Goal: Information Seeking & Learning: Learn about a topic

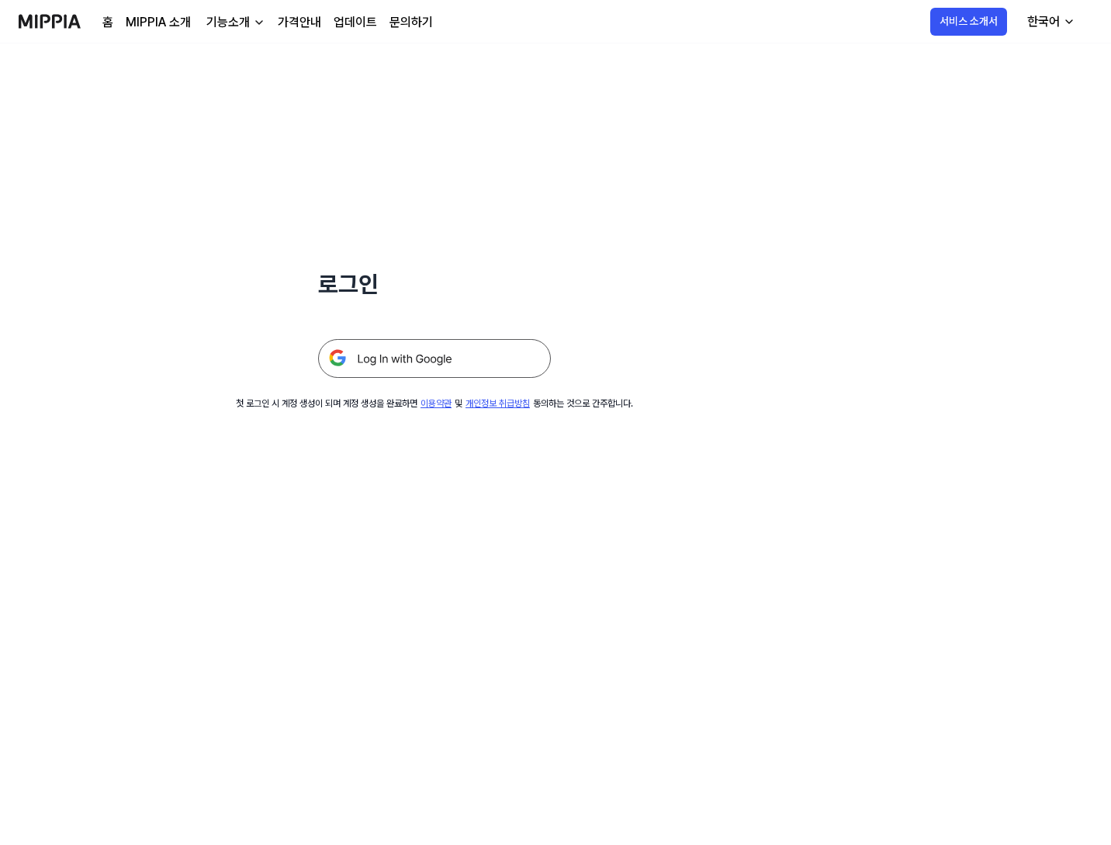
click at [390, 376] on img at bounding box center [434, 358] width 233 height 39
click at [397, 373] on img at bounding box center [434, 358] width 233 height 39
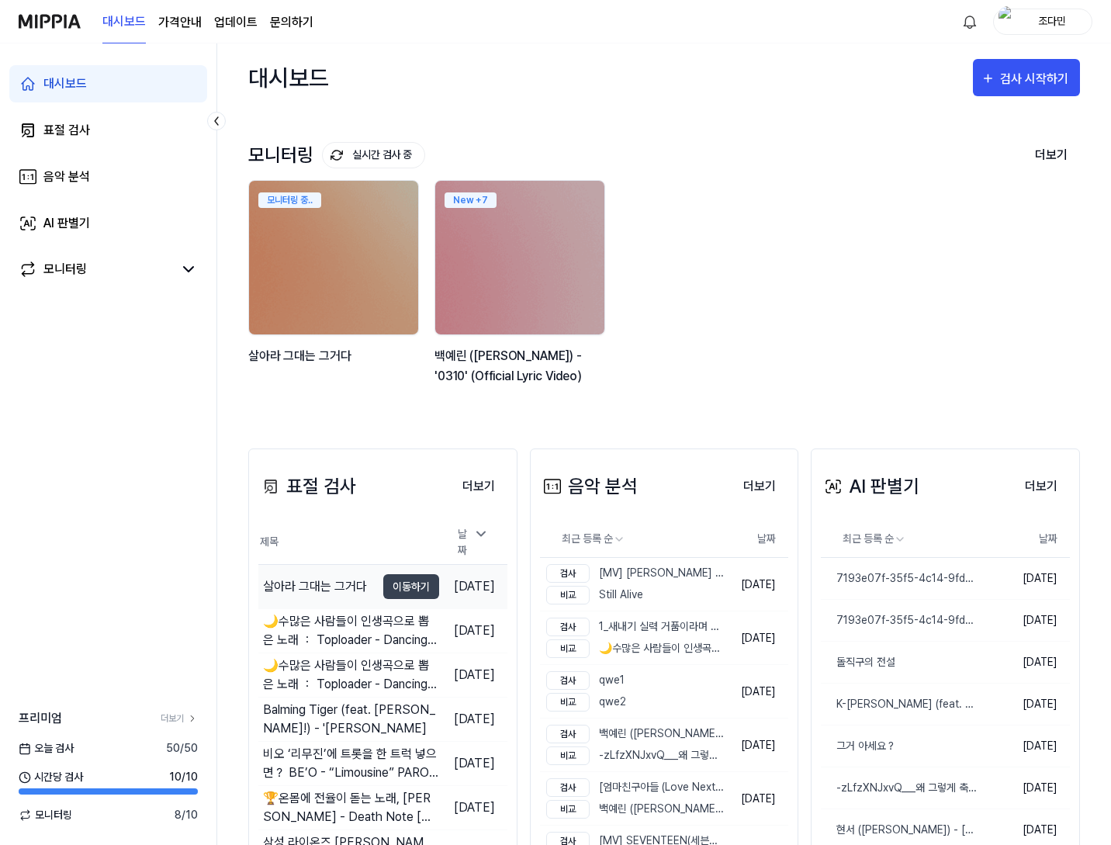
click at [338, 577] on div "살아라 그대는 그거다" at bounding box center [315, 586] width 104 height 19
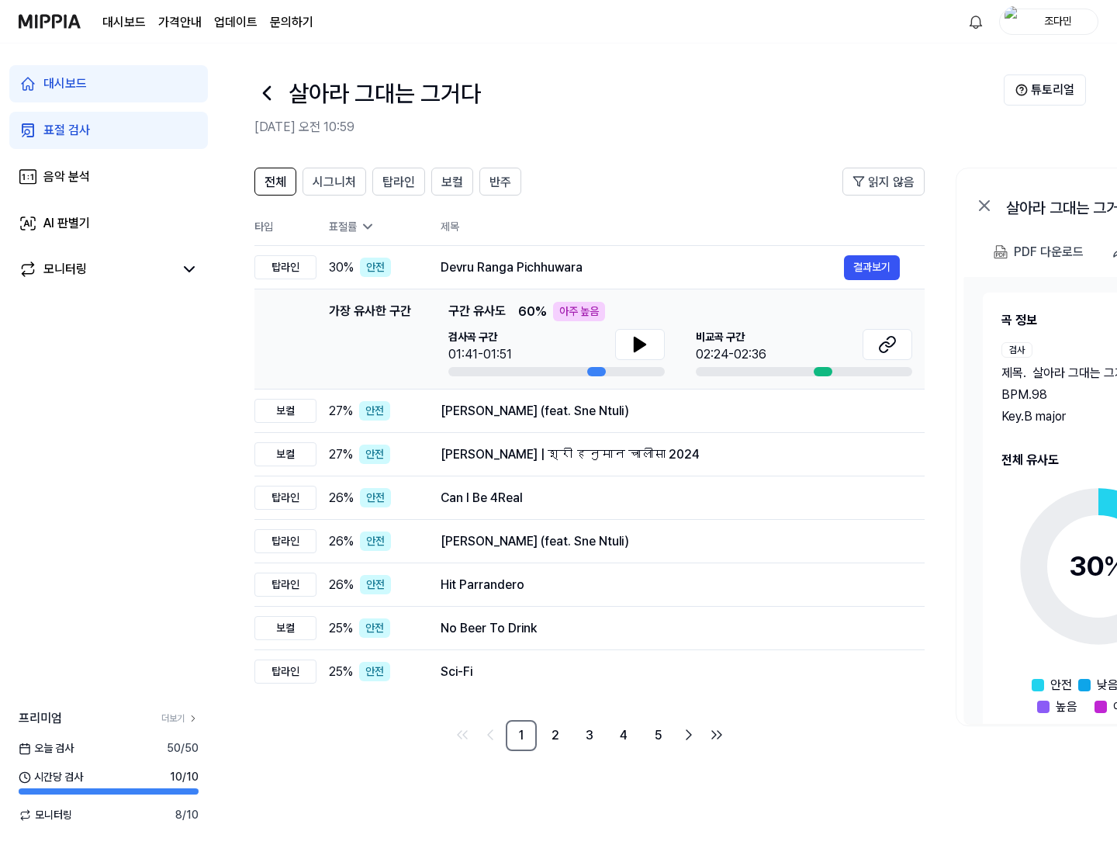
click at [127, 79] on link "대시보드" at bounding box center [108, 83] width 199 height 37
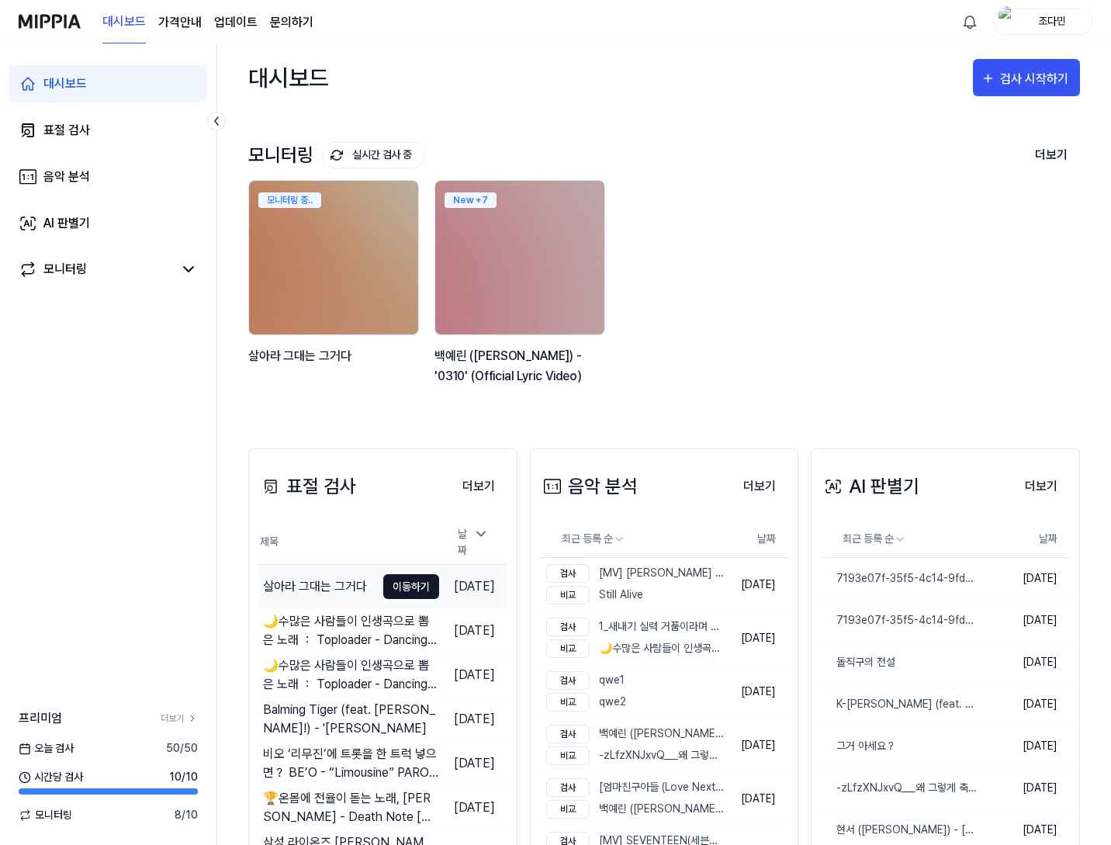
click at [386, 590] on button "이동하기" at bounding box center [411, 586] width 56 height 25
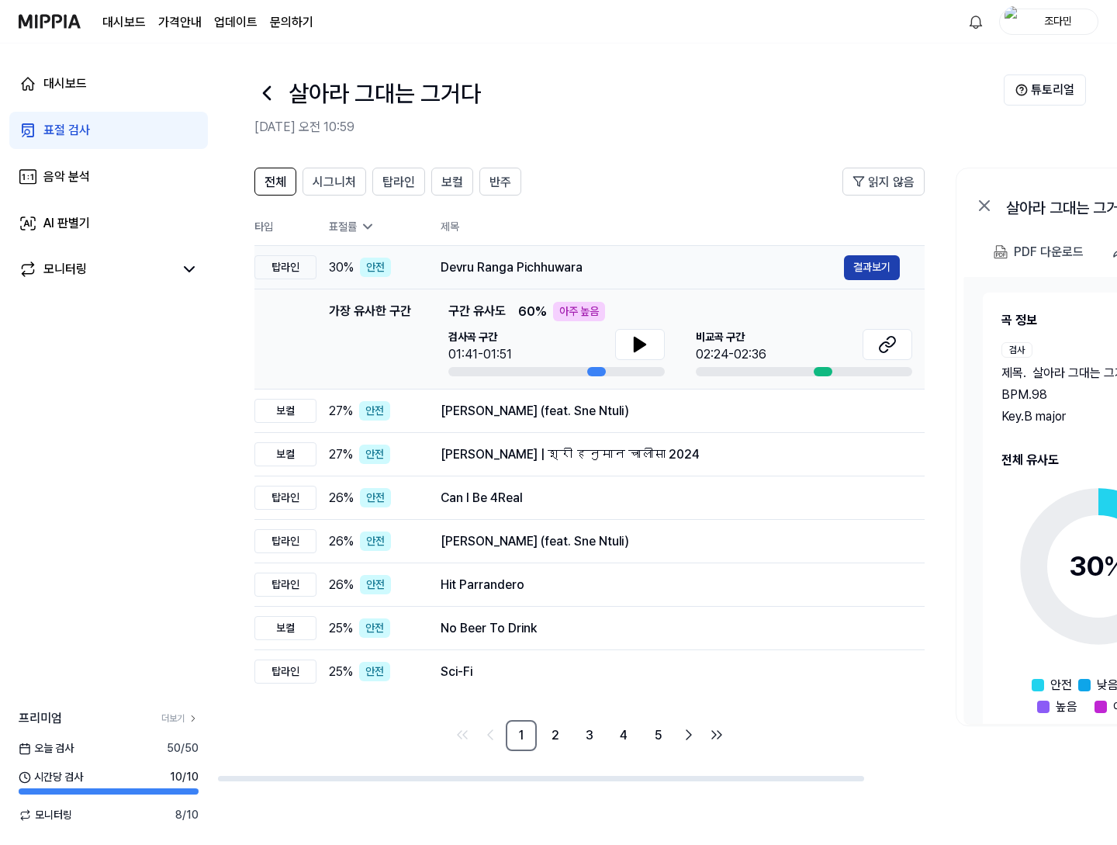
click at [888, 255] on button "결과보기" at bounding box center [872, 267] width 56 height 25
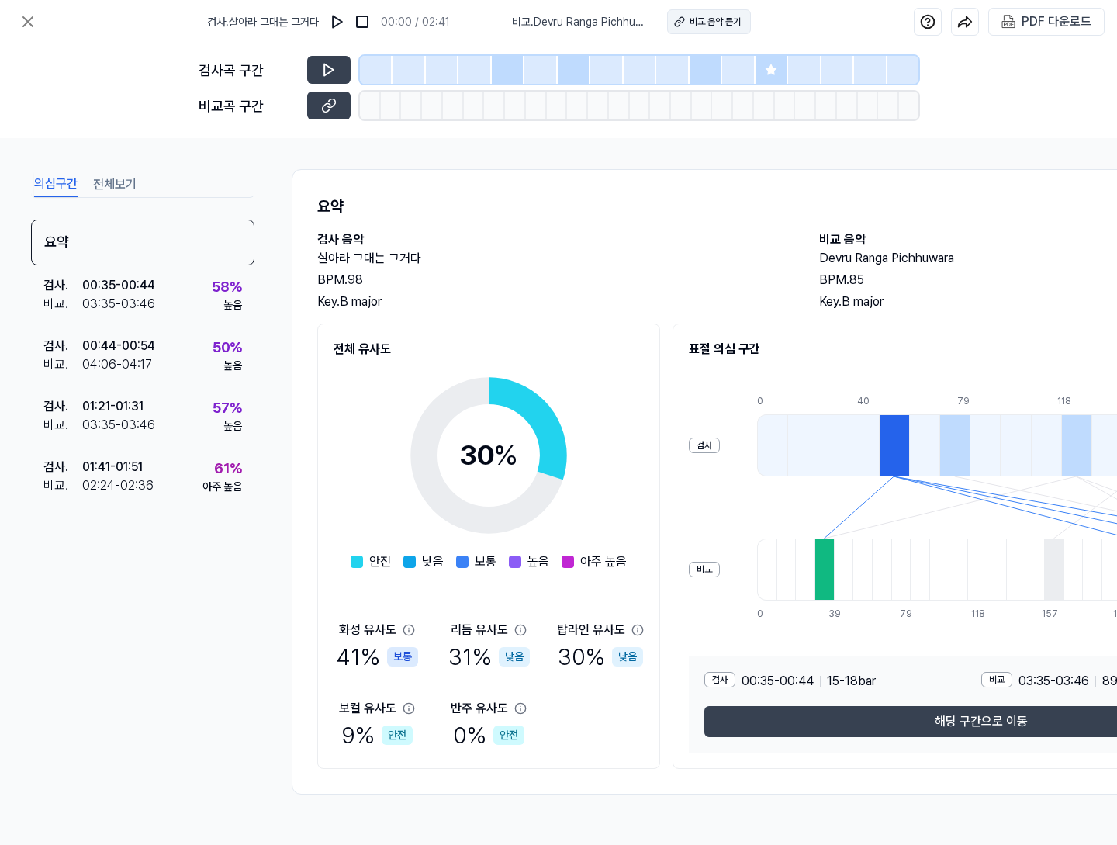
click at [729, 28] on div "비교 음악 듣기" at bounding box center [715, 22] width 51 height 14
click at [37, 19] on button at bounding box center [27, 21] width 31 height 31
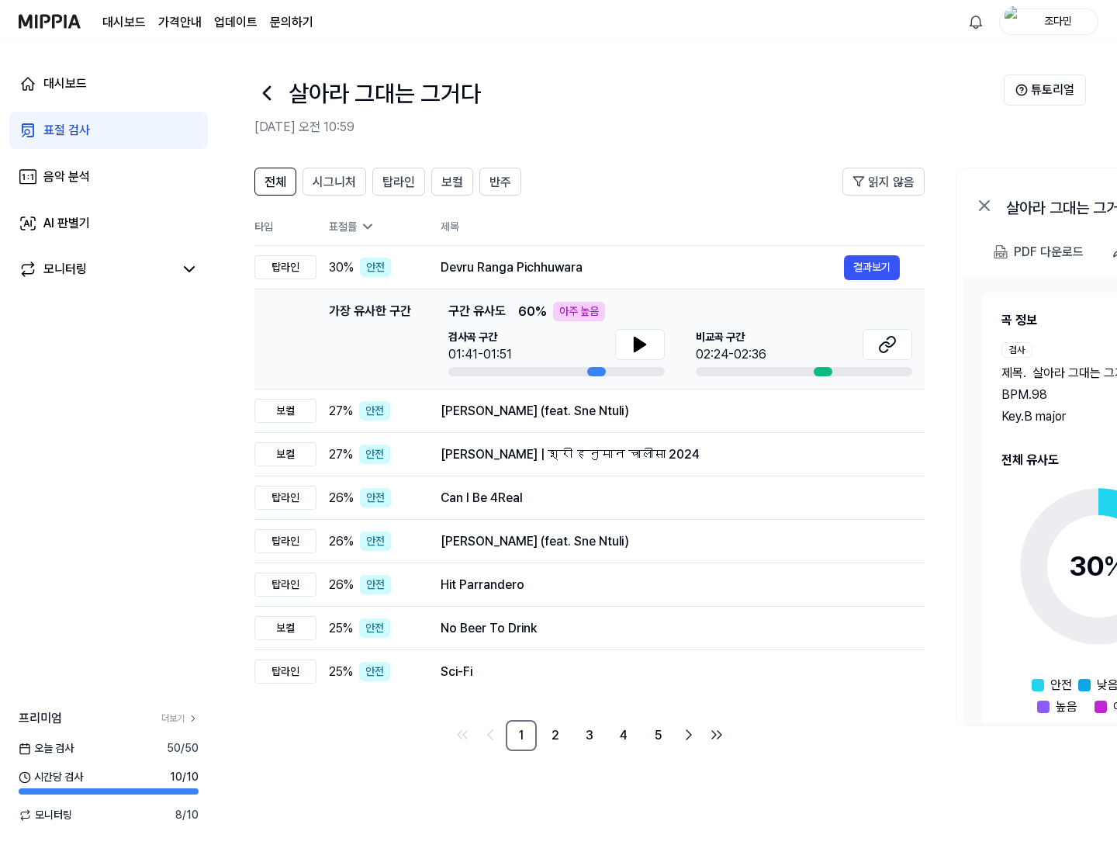
click at [61, 138] on div "표절 검사" at bounding box center [66, 130] width 47 height 19
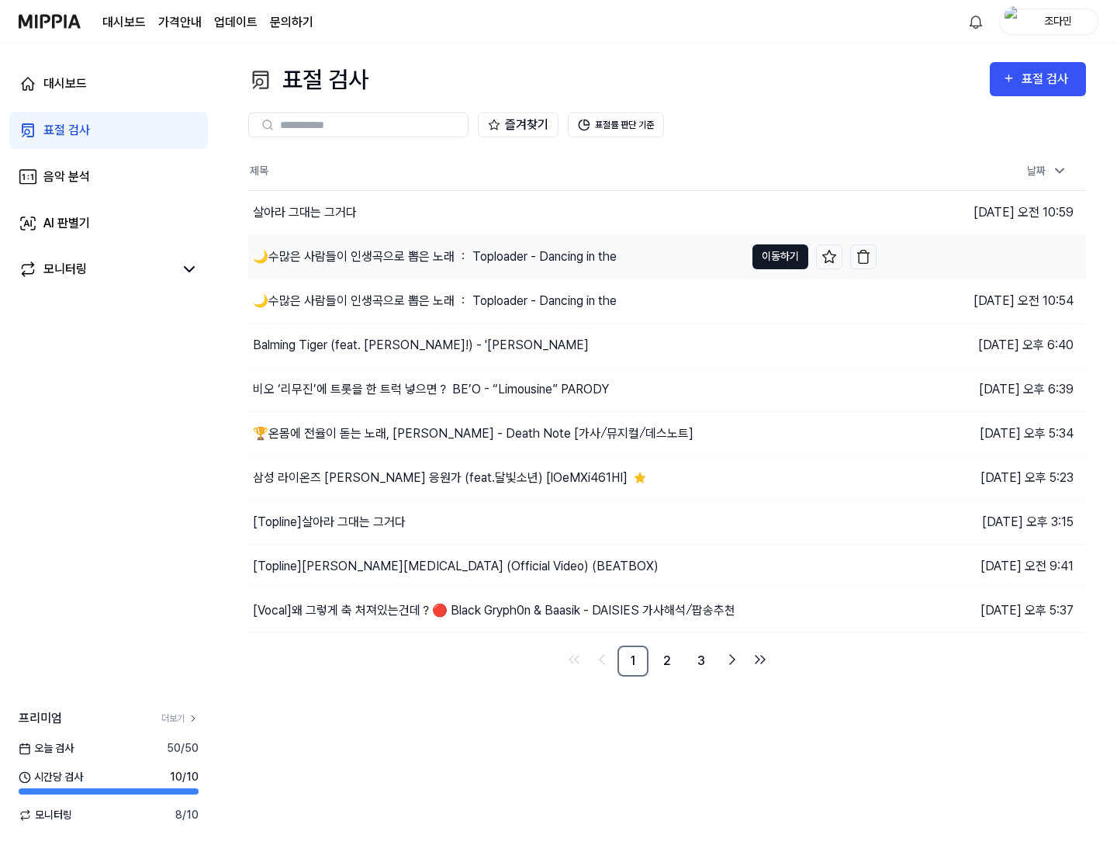
click at [767, 267] on button "이동하기" at bounding box center [781, 256] width 56 height 25
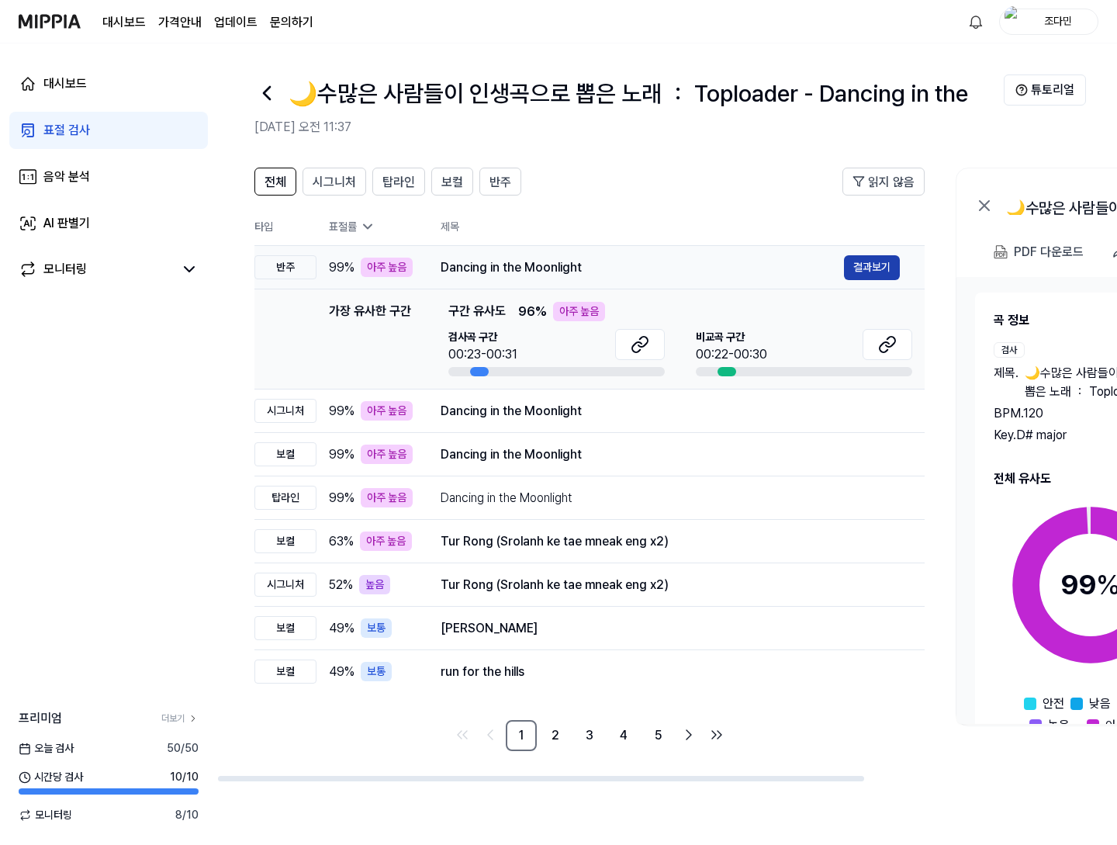
click at [892, 262] on button "결과보기" at bounding box center [872, 267] width 56 height 25
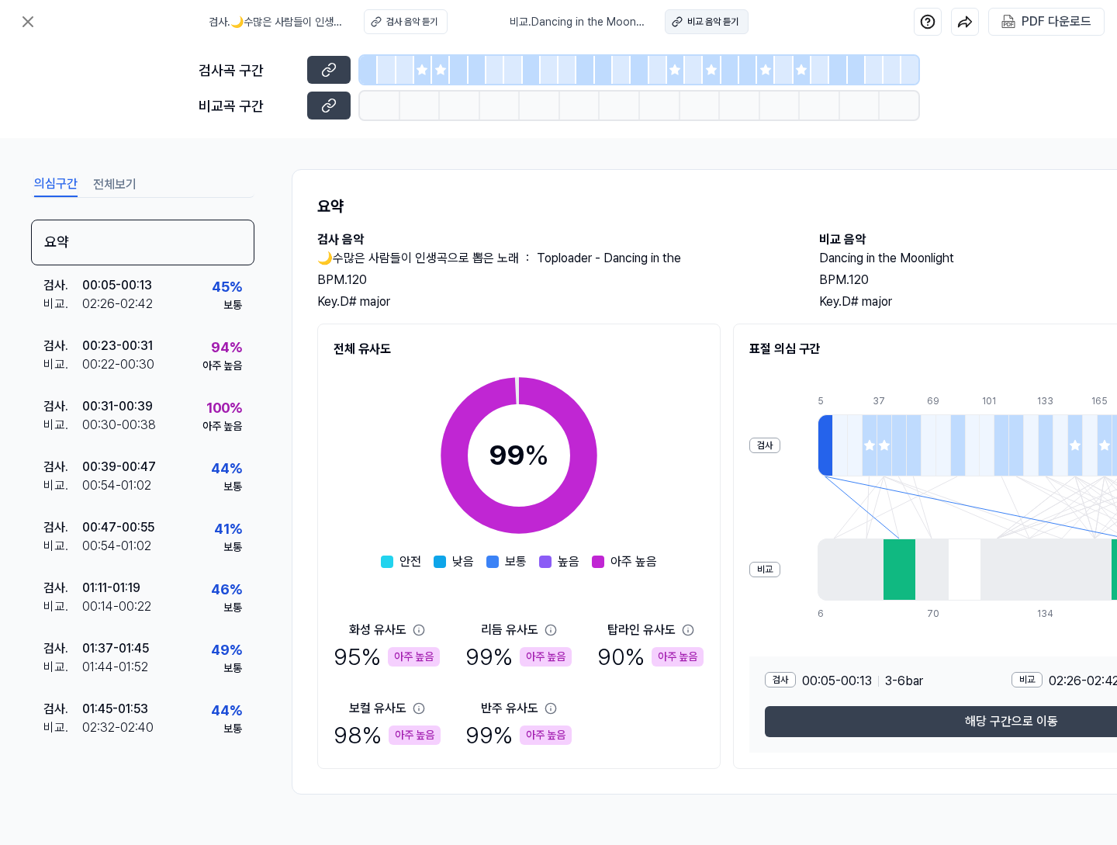
click at [669, 23] on button "비교 음악 듣기" at bounding box center [707, 21] width 84 height 25
click at [282, 44] on div "검사곡 구간 비교곡 구간" at bounding box center [559, 90] width 720 height 95
click at [35, 17] on icon at bounding box center [28, 21] width 19 height 19
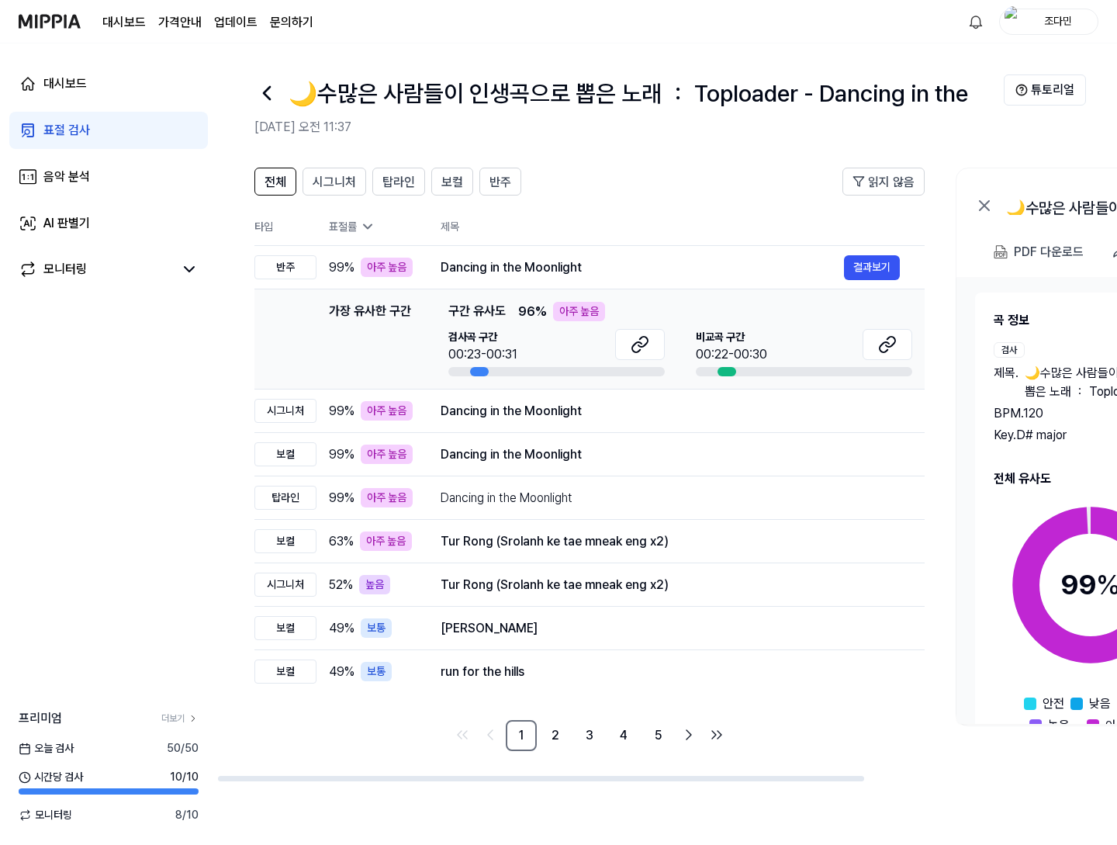
click at [116, 133] on link "표절 검사" at bounding box center [108, 130] width 199 height 37
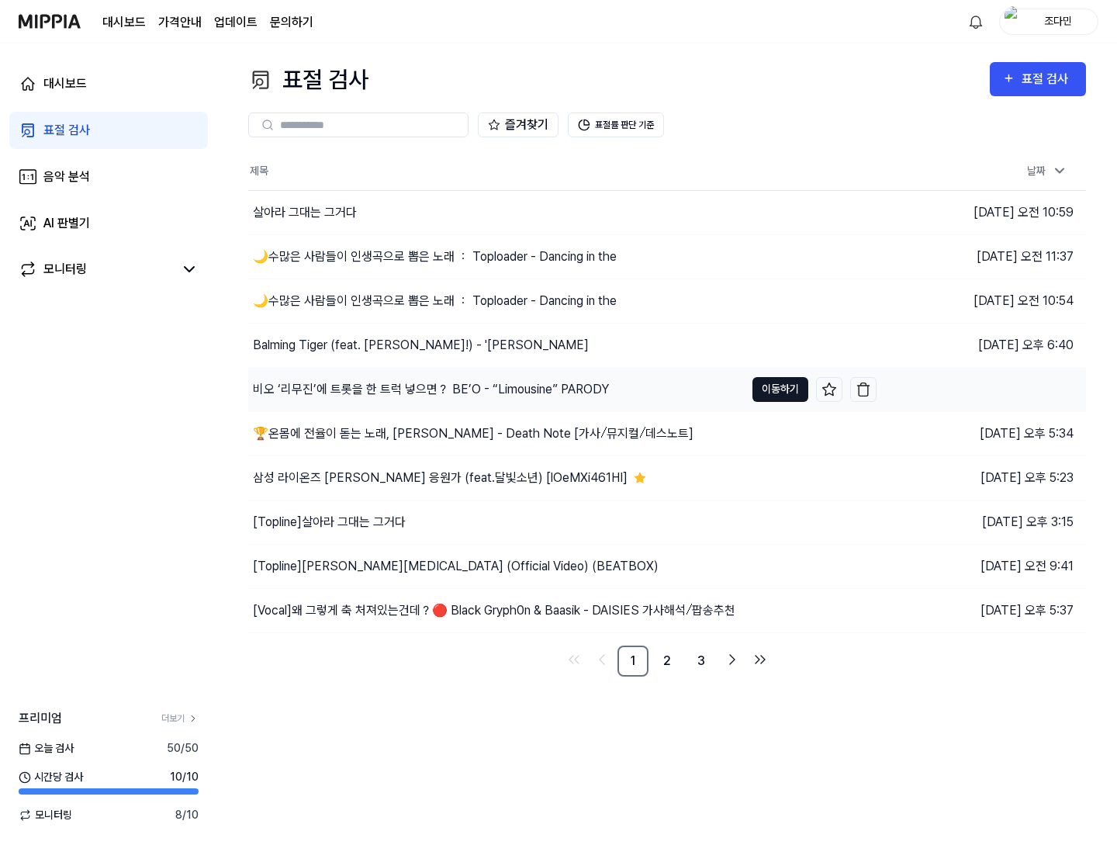
click at [773, 390] on button "이동하기" at bounding box center [781, 389] width 56 height 25
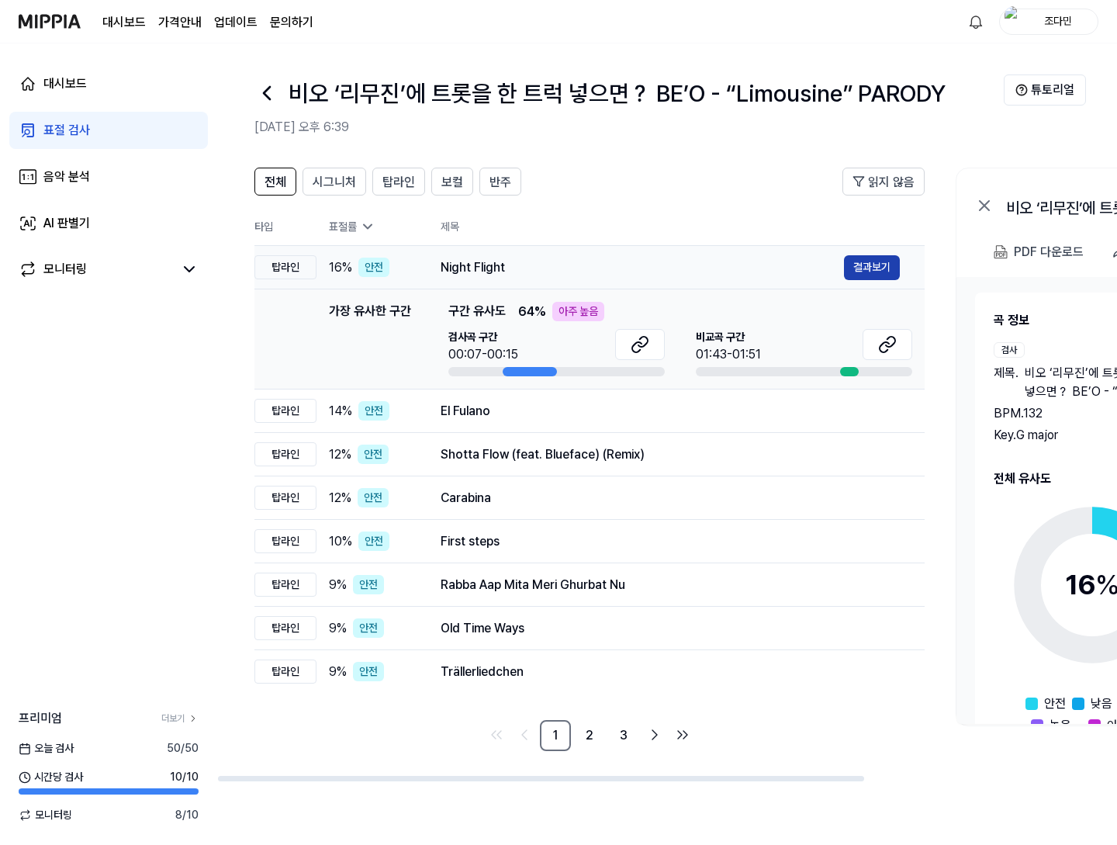
click at [888, 262] on button "결과보기" at bounding box center [872, 267] width 56 height 25
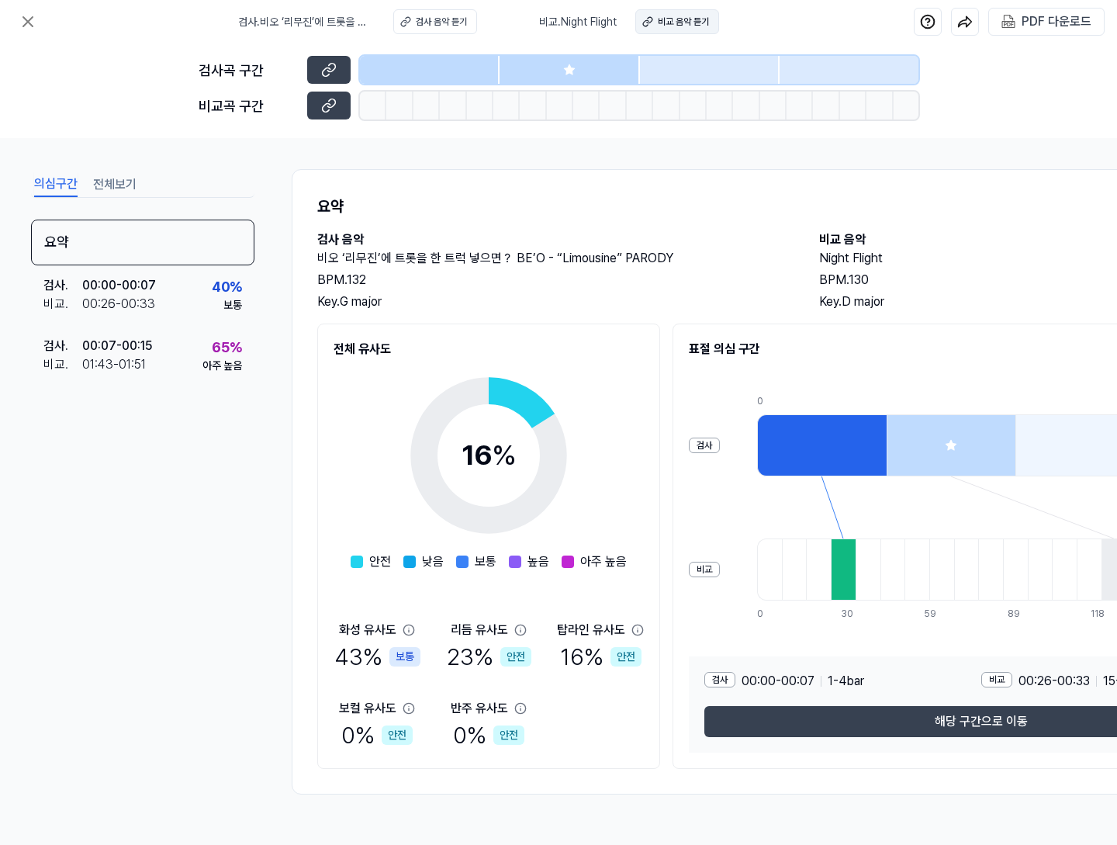
click at [668, 29] on button "비교 음악 듣기" at bounding box center [677, 21] width 84 height 25
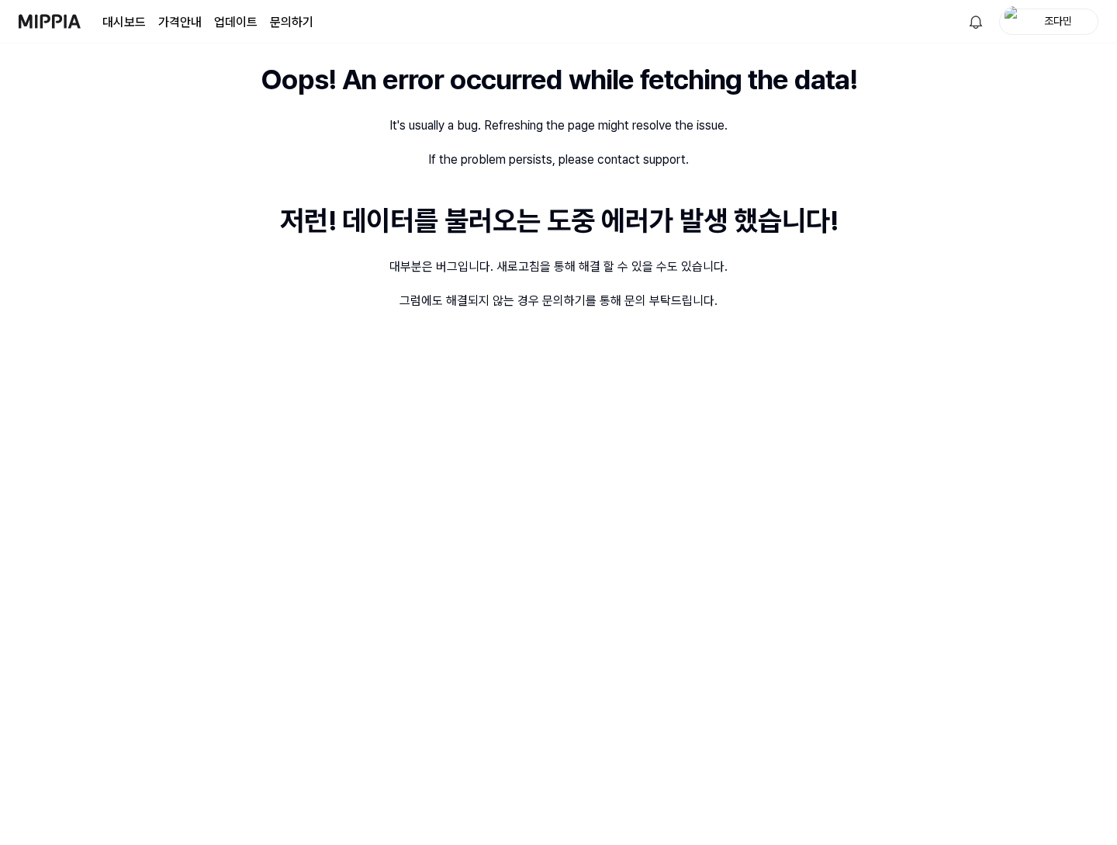
click at [575, 478] on div "Oops! An error occurred while fetching the data! It's usually a bug. Refreshing…" at bounding box center [558, 444] width 1117 height 802
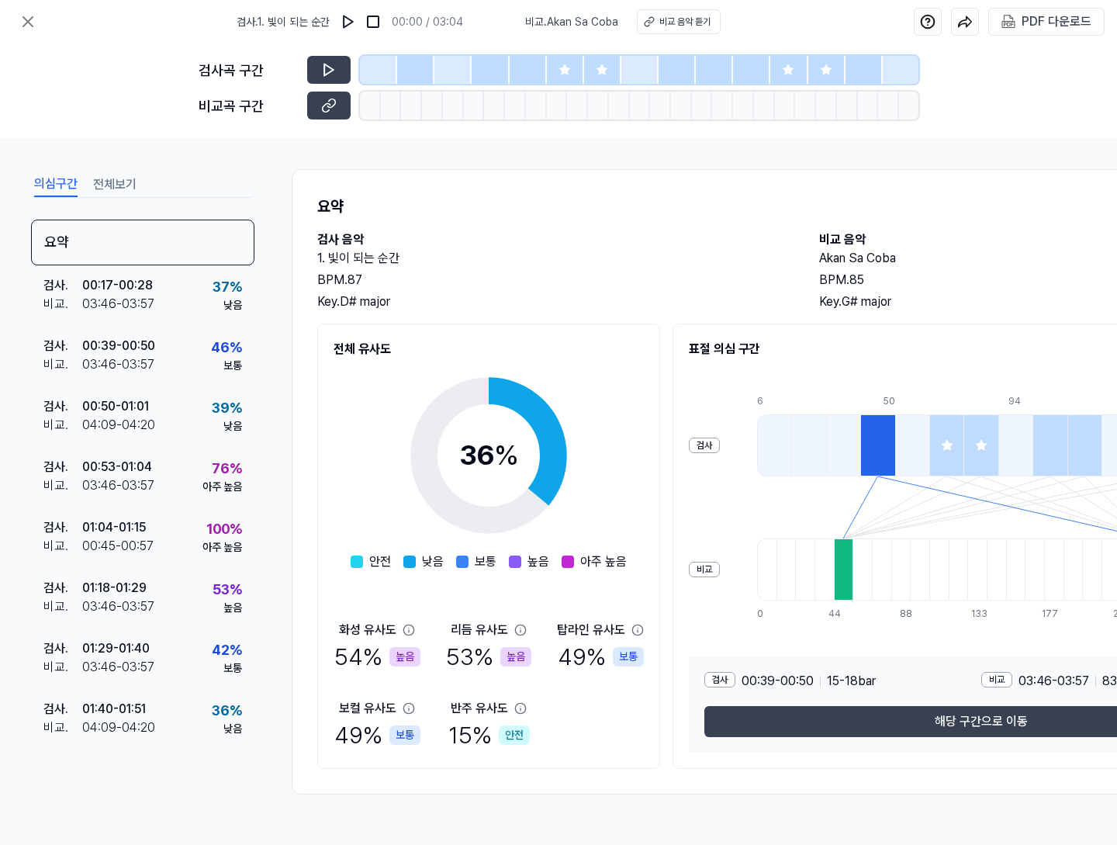
click at [615, 140] on div "의심구간 전체보기 요약 검사 . 00:17 - 00:28 비교 . 03:46 - 03:57 37 % 낮음 검사 . 00:39 - 00:50 비…" at bounding box center [558, 491] width 1117 height 707
click at [338, 103] on button at bounding box center [328, 106] width 43 height 28
click at [286, 147] on div "의심구간 전체보기 요약 검사 . 00:17 - 00:28 비교 . 03:46 - 03:57 37 % 낮음 검사 . 00:39 - 00:50 비…" at bounding box center [558, 491] width 1117 height 707
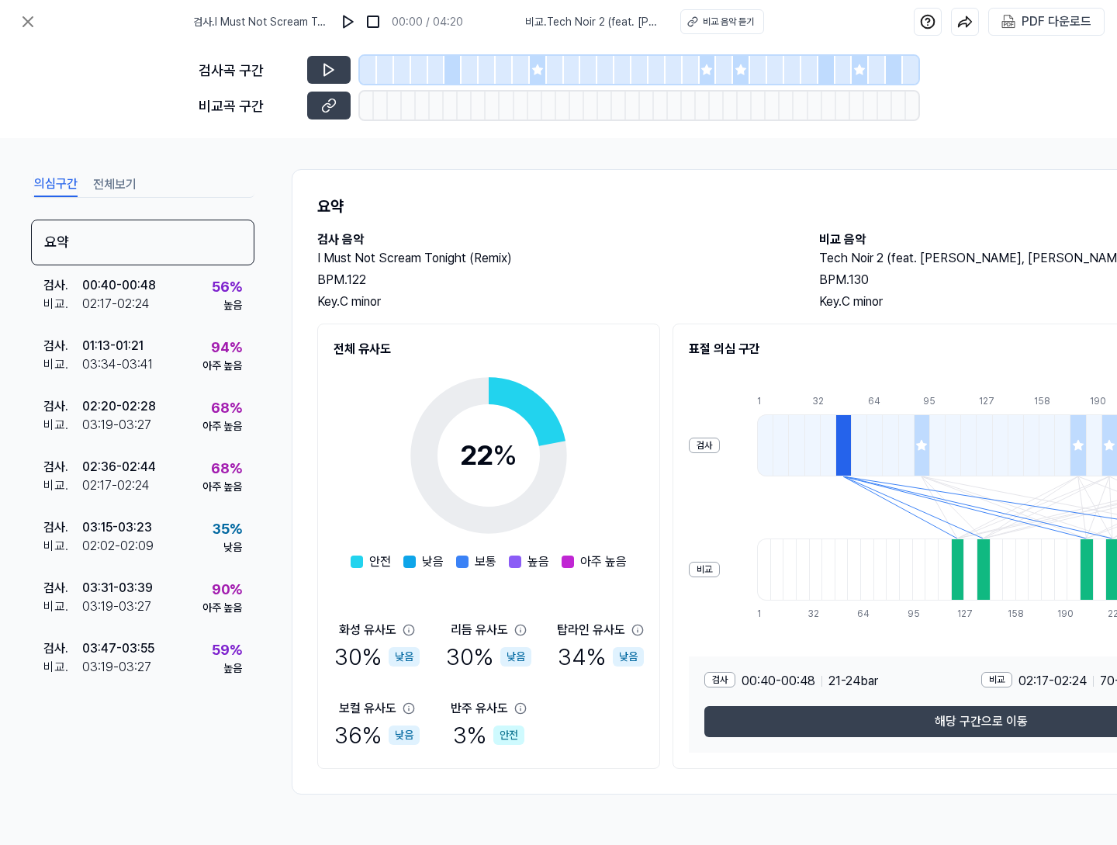
click at [622, 149] on div "의심구간 전체보기 요약 검사 . 00:40 - 00:48 비교 . 02:17 - 02:24 56 % 높음 검사 . 01:13 - 01:21 비…" at bounding box center [558, 481] width 1117 height 687
click at [728, 9] on button "비교 음악 듣기" at bounding box center [722, 21] width 84 height 25
click at [717, 29] on button "비교 음악 듣기" at bounding box center [722, 21] width 84 height 25
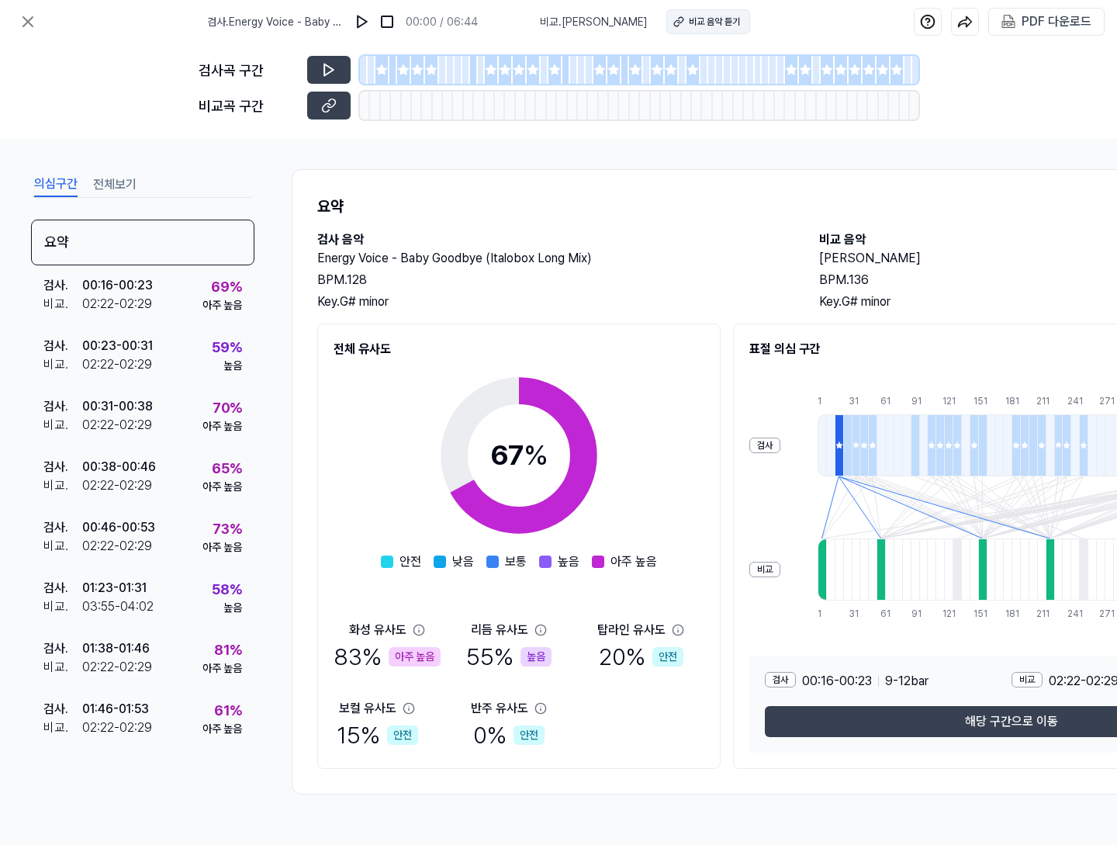
click at [712, 22] on div "비교 음악 듣기" at bounding box center [714, 22] width 51 height 14
click at [313, 104] on button at bounding box center [328, 106] width 43 height 28
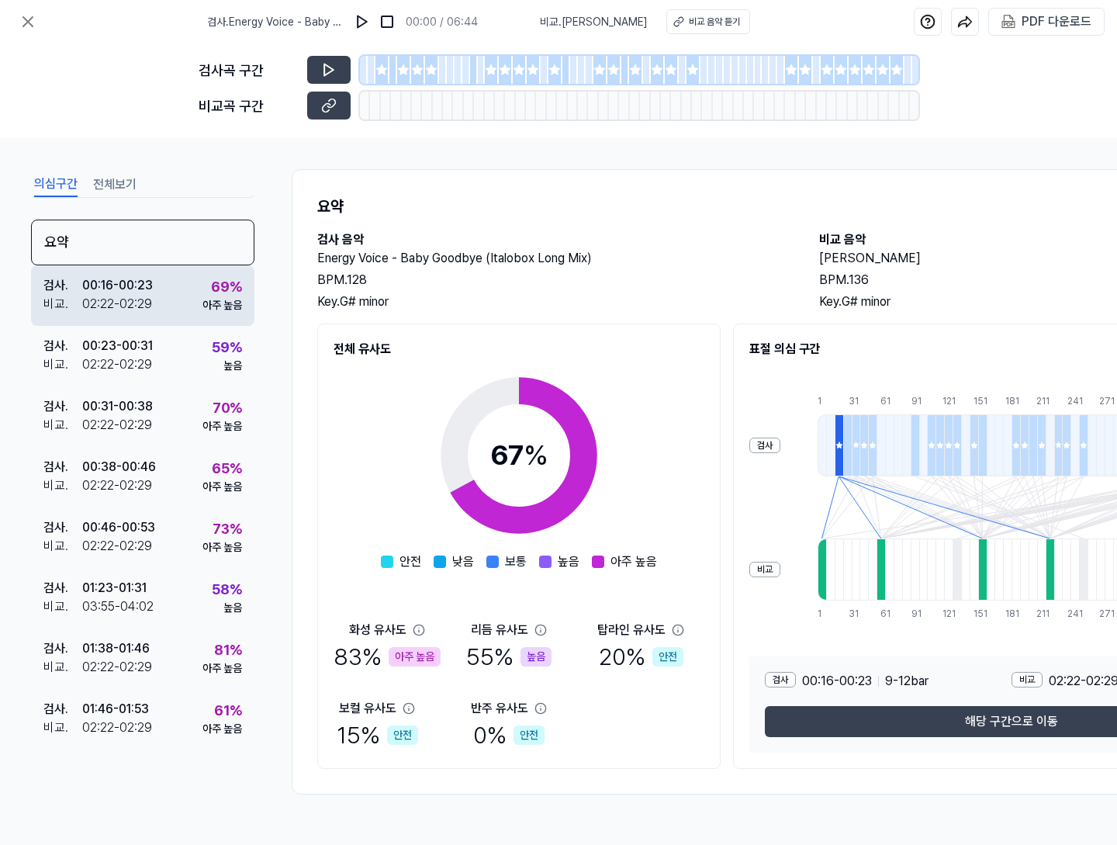
click at [147, 299] on div "02:22 - 02:29" at bounding box center [117, 304] width 70 height 19
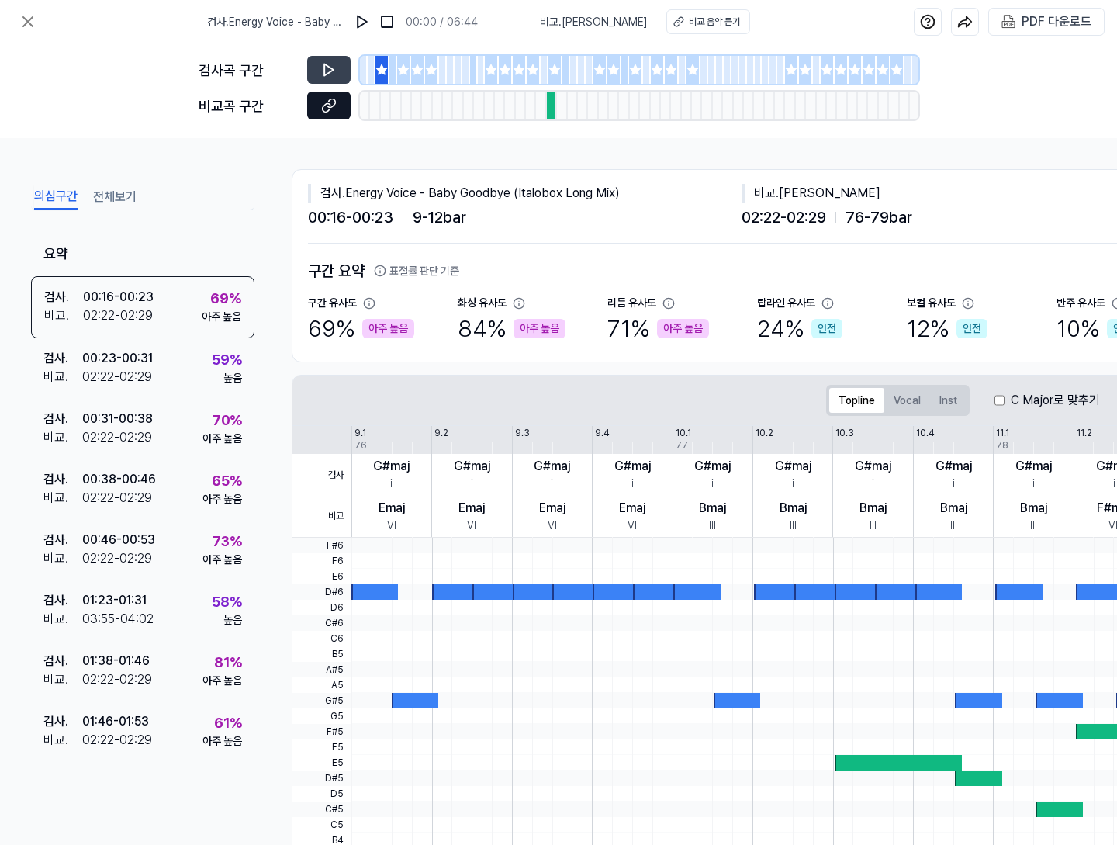
click at [329, 112] on icon at bounding box center [329, 106] width 16 height 16
click at [750, 159] on div "의심구간 전체보기 요약 검사 . 00:16 - 00:23 비교 . 02:22 - 02:29 69 % 아주 높음 검사 . 00:23 - 00:3…" at bounding box center [558, 491] width 1117 height 707
click at [37, 33] on button at bounding box center [27, 21] width 31 height 31
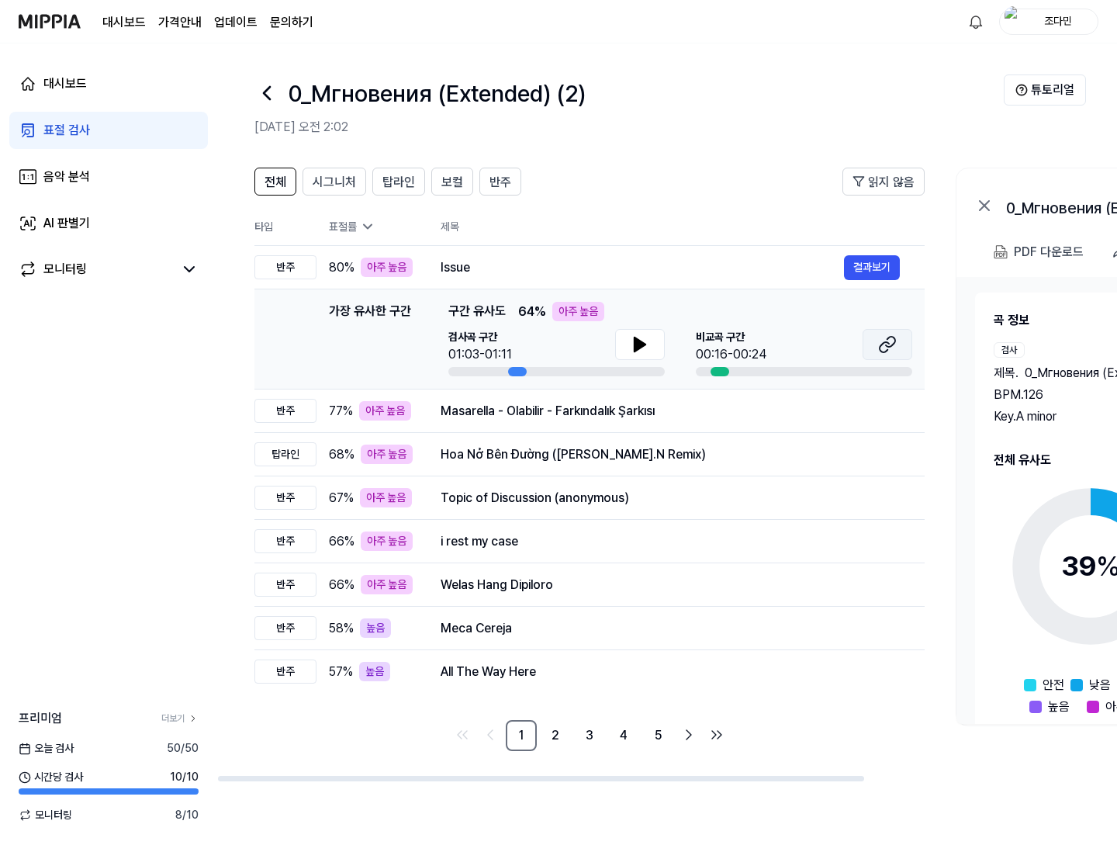
click at [889, 349] on icon at bounding box center [887, 344] width 19 height 19
click at [733, 414] on div "Masarella - Olabilir - Farkındalık Şarkısı" at bounding box center [642, 411] width 403 height 19
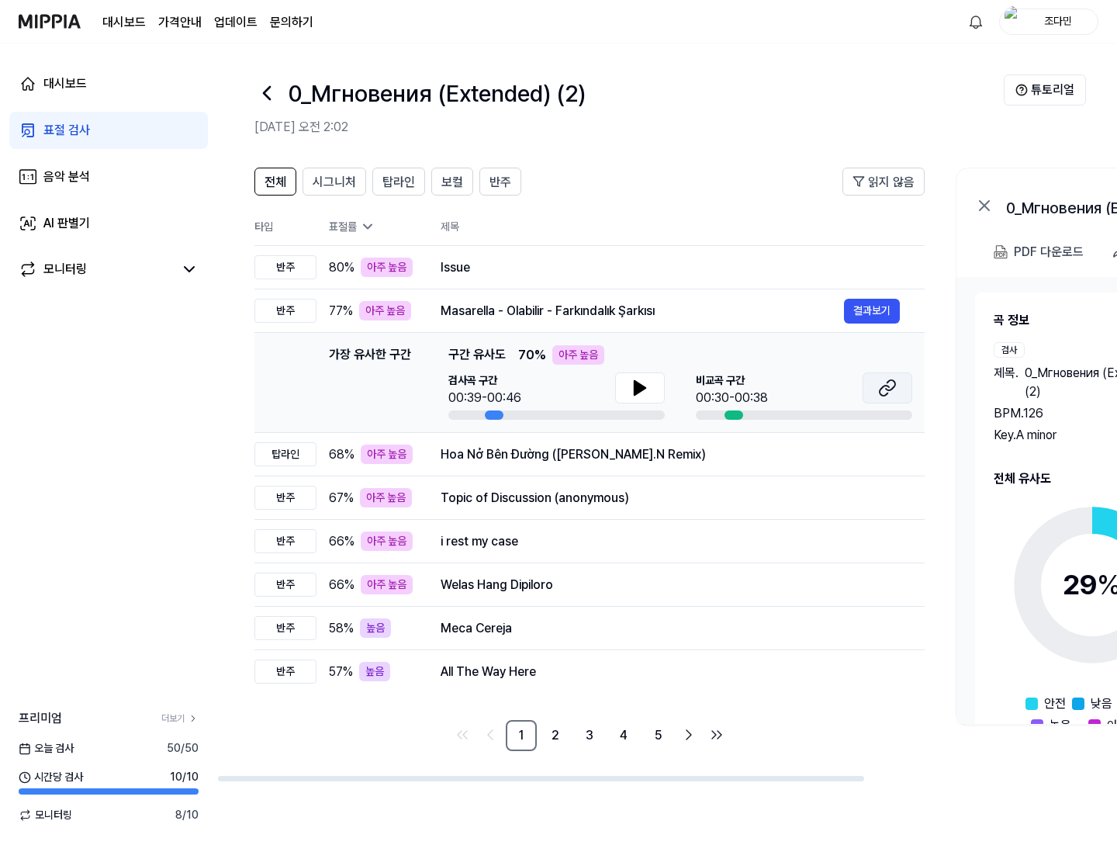
click at [882, 398] on button at bounding box center [888, 387] width 50 height 31
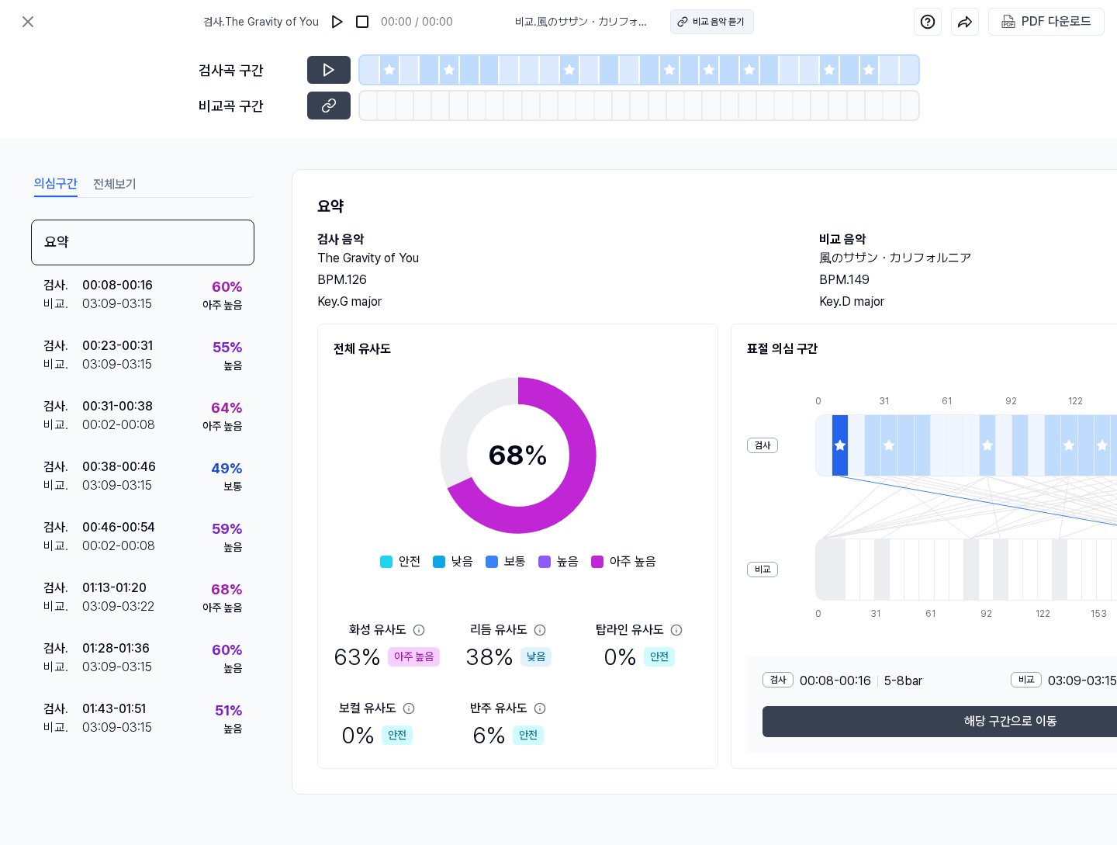
click at [732, 26] on div "비교 음악 듣기" at bounding box center [718, 22] width 51 height 14
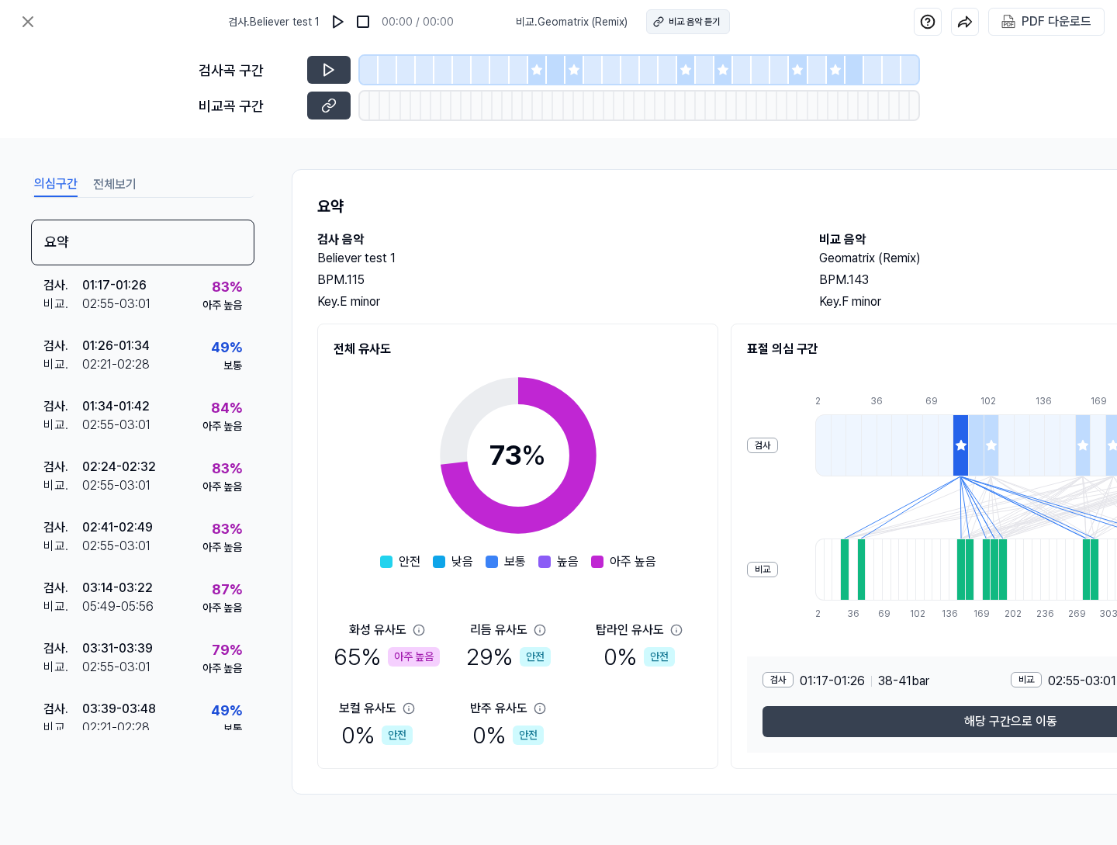
click at [669, 22] on div "비교 음악 듣기" at bounding box center [694, 22] width 51 height 14
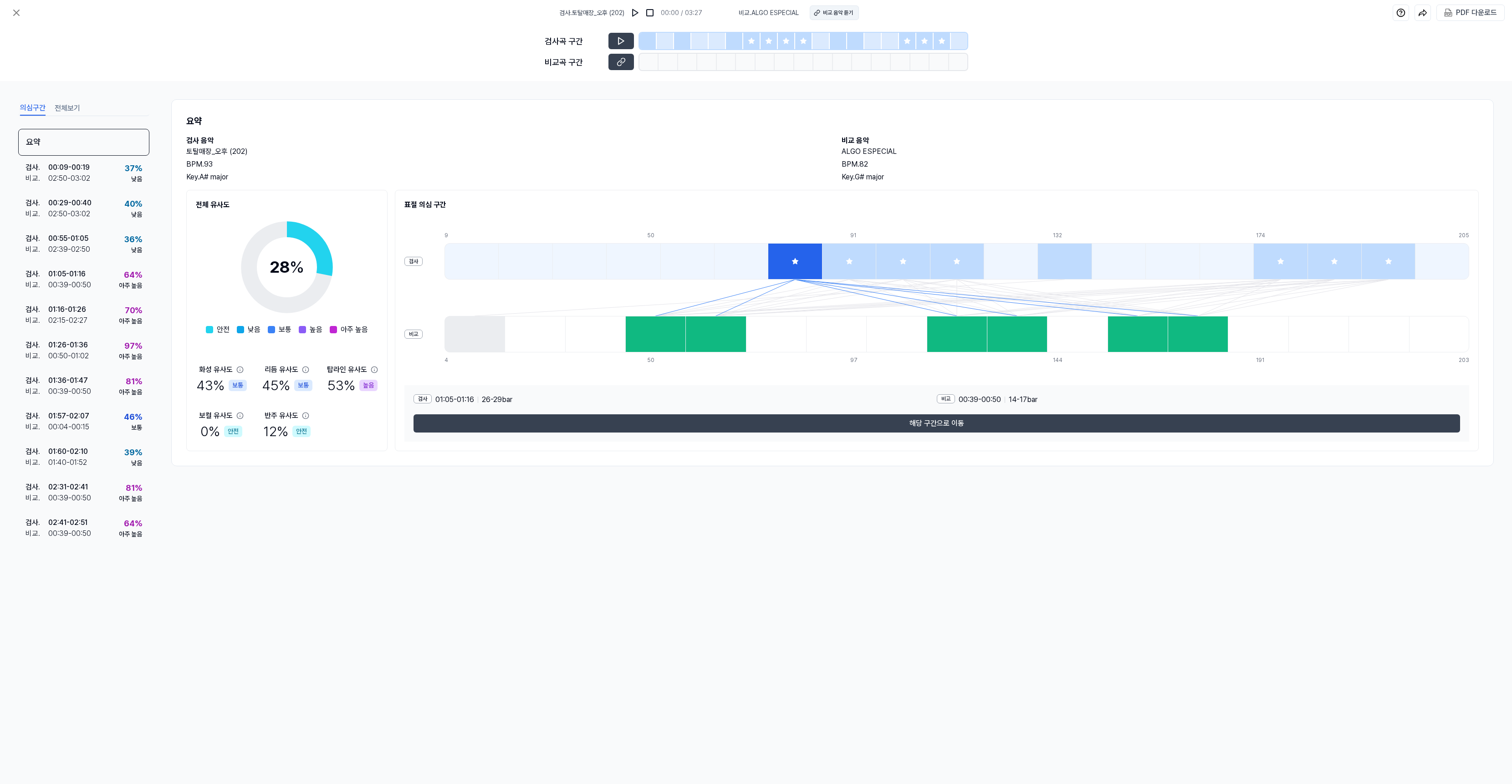
click at [829, 12] on div "비교 음악 듣기" at bounding box center [838, 13] width 30 height 8
click at [764, 37] on div at bounding box center [769, 41] width 17 height 16
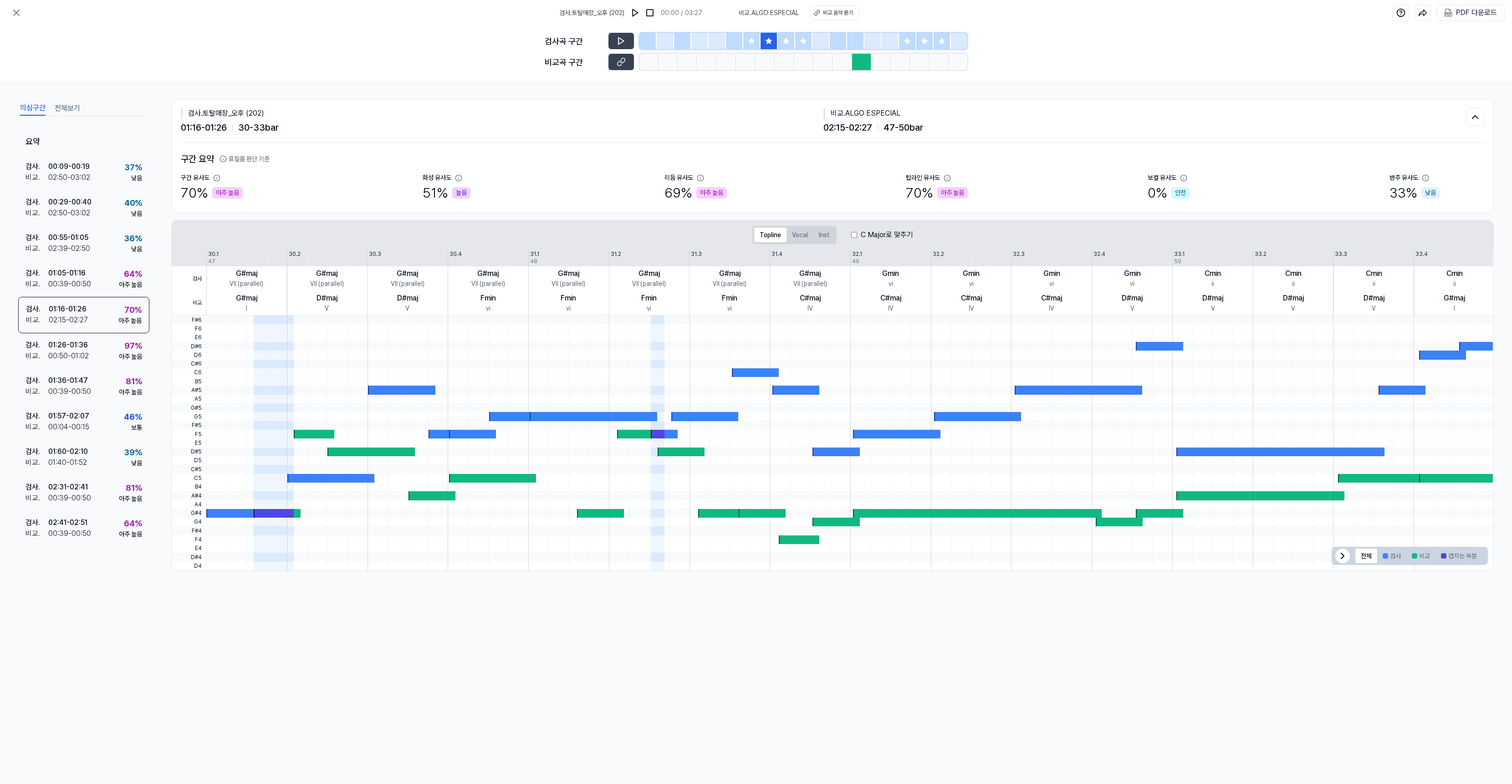
click at [752, 43] on icon at bounding box center [751, 40] width 6 height 6
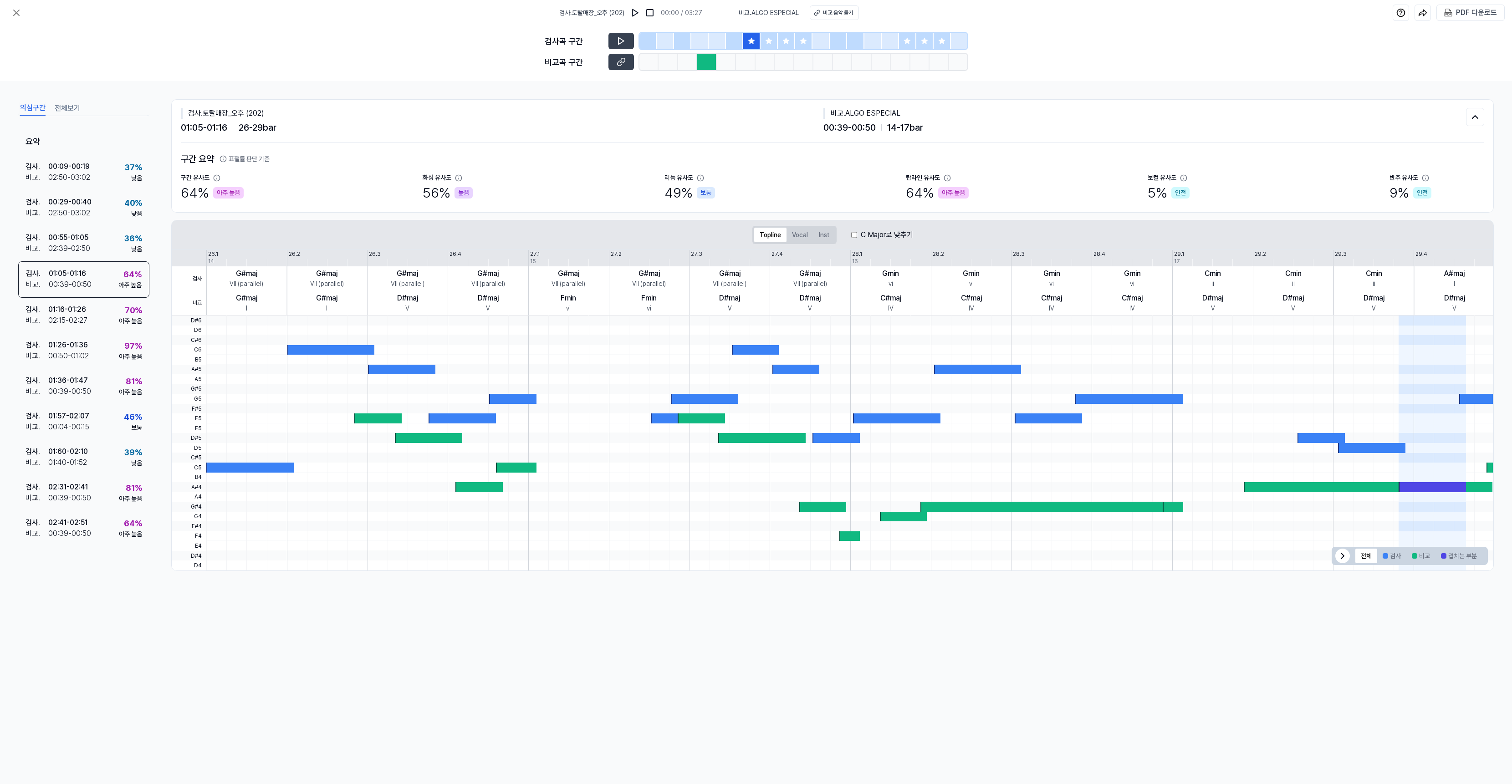
click at [629, 70] on div "검사곡 구간 비교곡 구간" at bounding box center [756, 53] width 423 height 56
click at [629, 64] on button at bounding box center [621, 62] width 25 height 16
